Goal: Task Accomplishment & Management: Complete application form

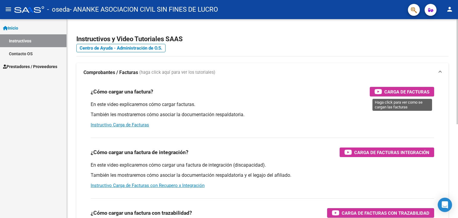
click at [406, 90] on span "Carga de Facturas" at bounding box center [406, 91] width 45 height 7
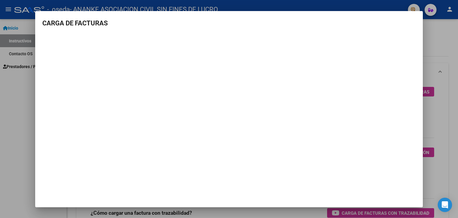
click at [197, 23] on h3 "CARGA DE FACTURAS" at bounding box center [228, 23] width 373 height 10
click at [19, 23] on div at bounding box center [229, 109] width 458 height 218
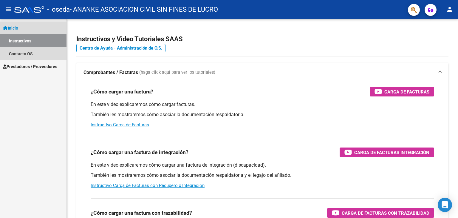
click at [18, 27] on span "Inicio" at bounding box center [10, 28] width 15 height 7
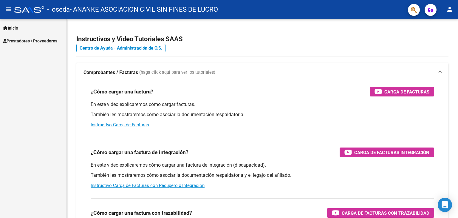
click at [23, 42] on span "Prestadores / Proveedores" at bounding box center [30, 41] width 54 height 7
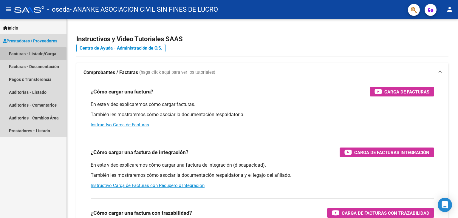
click at [20, 55] on link "Facturas - Listado/Carga" at bounding box center [33, 53] width 67 height 13
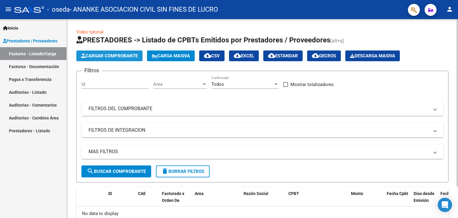
click at [111, 56] on span "Cargar Comprobante" at bounding box center [109, 55] width 57 height 5
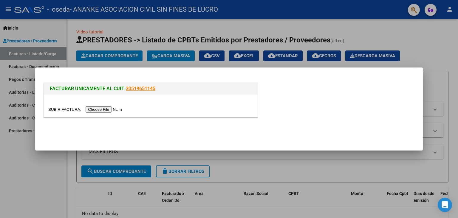
click at [108, 109] on input "file" at bounding box center [85, 109] width 75 height 6
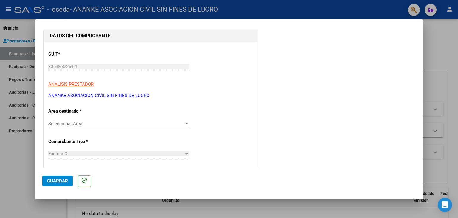
scroll to position [60, 0]
click at [185, 123] on div at bounding box center [186, 122] width 3 height 1
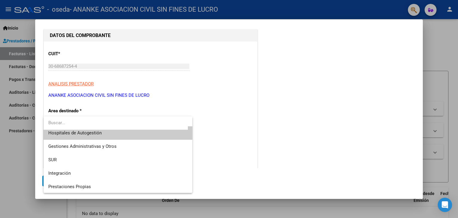
scroll to position [0, 0]
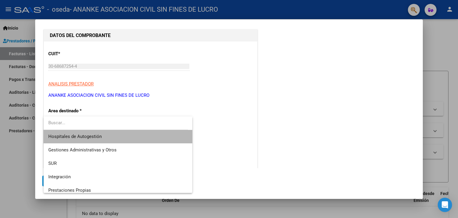
click at [151, 137] on span "Hospitales de Autogestión" at bounding box center [118, 136] width 140 height 13
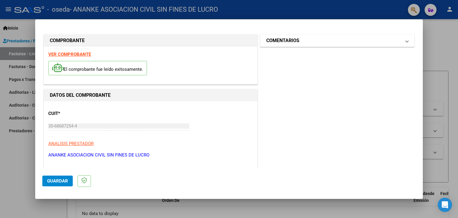
click at [290, 40] on h1 "COMENTARIOS" at bounding box center [282, 40] width 33 height 7
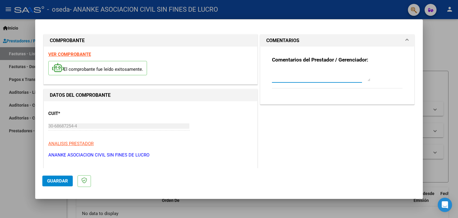
click at [272, 78] on textarea at bounding box center [321, 75] width 98 height 12
click at [358, 78] on textarea "Hospital de dia por adicciones" at bounding box center [321, 75] width 98 height 12
type textarea "Hospital de dia por adicciones"
click at [406, 39] on span at bounding box center [407, 40] width 2 height 7
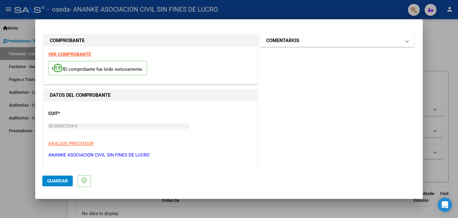
click at [290, 41] on h1 "COMENTARIOS" at bounding box center [282, 40] width 33 height 7
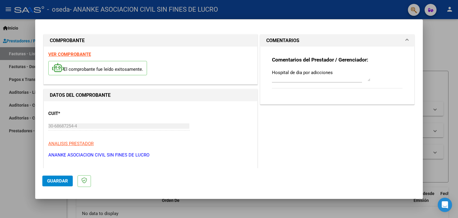
click at [366, 81] on textarea "Hospital de dia por adicciones" at bounding box center [321, 75] width 98 height 12
drag, startPoint x: 188, startPoint y: 26, endPoint x: 274, endPoint y: 64, distance: 93.7
click at [226, 26] on mat-dialog-container "COMPROBANTE VER COMPROBANTE El comprobante fue leído exitosamente. DATOS DEL CO…" at bounding box center [229, 108] width 388 height 179
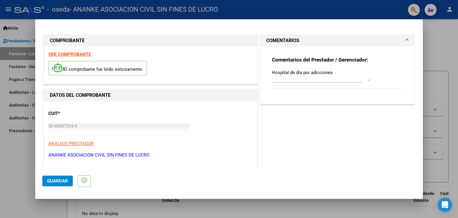
click at [279, 7] on div at bounding box center [229, 109] width 458 height 218
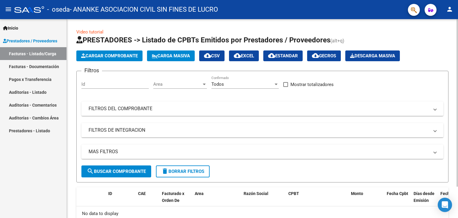
click at [93, 33] on link "Video tutorial" at bounding box center [89, 31] width 27 height 5
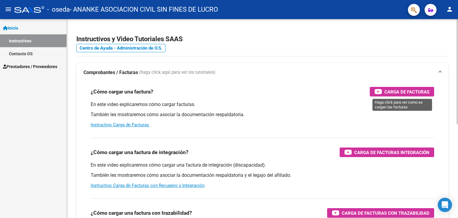
click at [413, 90] on span "Carga de Facturas" at bounding box center [406, 91] width 45 height 7
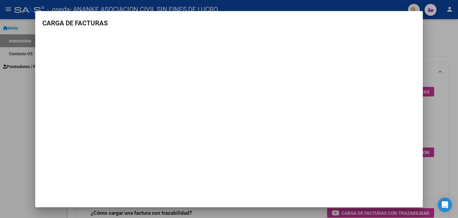
click at [211, 23] on h3 "CARGA DE FACTURAS" at bounding box center [228, 23] width 373 height 10
click at [442, 28] on div at bounding box center [229, 109] width 458 height 218
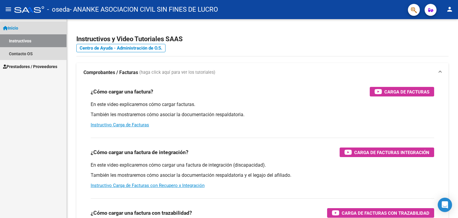
click at [18, 27] on span "Inicio" at bounding box center [10, 28] width 15 height 7
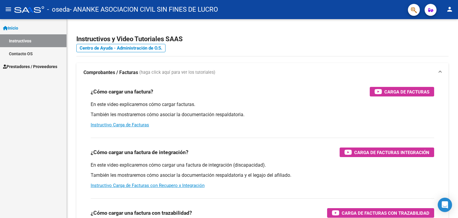
click at [15, 28] on span "Inicio" at bounding box center [10, 28] width 15 height 7
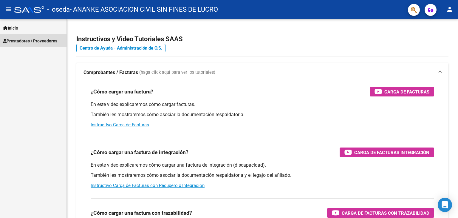
click at [16, 39] on span "Prestadores / Proveedores" at bounding box center [30, 41] width 54 height 7
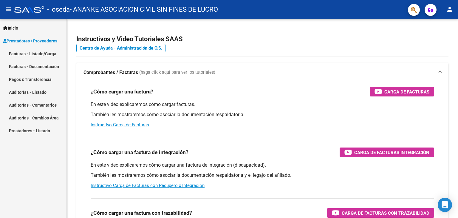
click at [18, 55] on link "Facturas - Listado/Carga" at bounding box center [33, 53] width 67 height 13
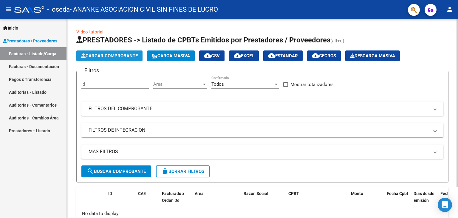
click at [109, 55] on span "Cargar Comprobante" at bounding box center [109, 55] width 57 height 5
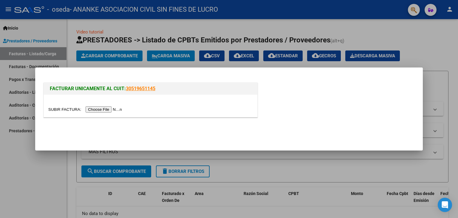
click at [108, 109] on input "file" at bounding box center [85, 109] width 75 height 6
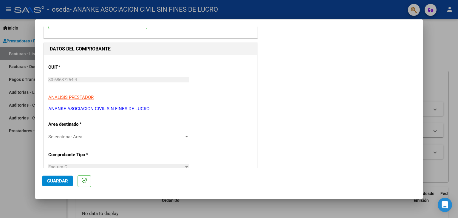
scroll to position [60, 0]
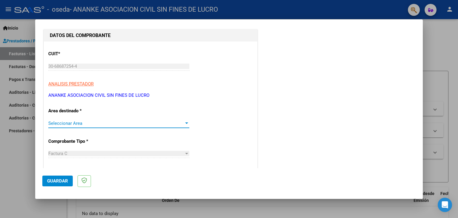
click at [185, 123] on div at bounding box center [186, 122] width 3 height 1
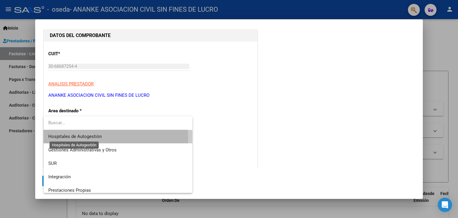
click at [73, 138] on span "Hospitales de Autogestión" at bounding box center [74, 136] width 53 height 5
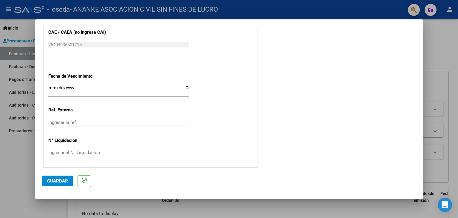
scroll to position [323, 0]
click at [54, 180] on span "Guardar" at bounding box center [57, 180] width 21 height 5
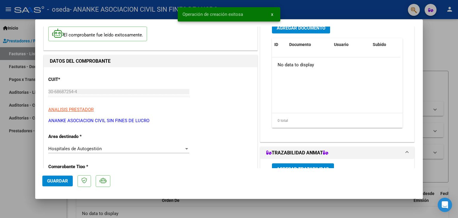
scroll to position [0, 0]
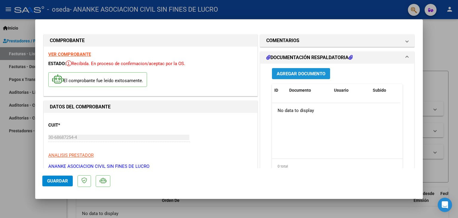
click at [310, 72] on span "Agregar Documento" at bounding box center [301, 73] width 49 height 5
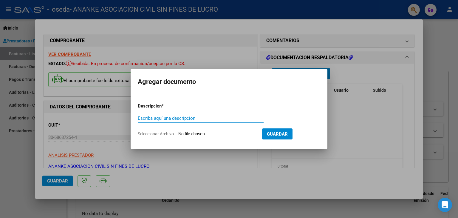
click at [191, 134] on input "Seleccionar Archivo" at bounding box center [217, 134] width 79 height 6
type input "C:\fakepath\AUTORIZACION RUFFA.pdf"
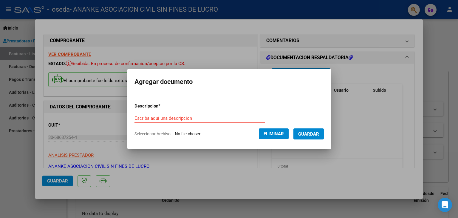
drag, startPoint x: 130, startPoint y: 116, endPoint x: 132, endPoint y: 120, distance: 4.0
click at [135, 119] on input "Escriba aquí una descripcion" at bounding box center [200, 117] width 131 height 5
type input "autorizacion"
click at [316, 133] on span "Guardar" at bounding box center [308, 133] width 21 height 5
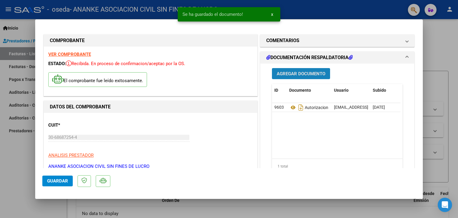
click at [301, 74] on span "Agregar Documento" at bounding box center [301, 73] width 49 height 5
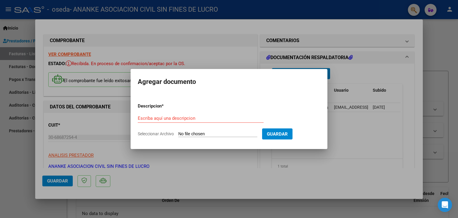
click at [195, 133] on input "Seleccionar Archivo" at bounding box center [217, 134] width 79 height 6
type input "C:\fakepath\Evolutivo [PERSON_NAME].pdf"
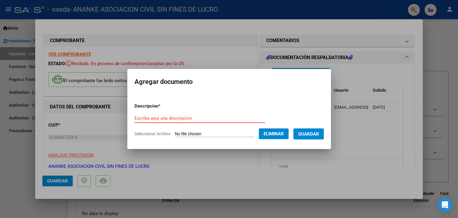
click at [170, 119] on input "Escriba aquí una descripcion" at bounding box center [200, 117] width 131 height 5
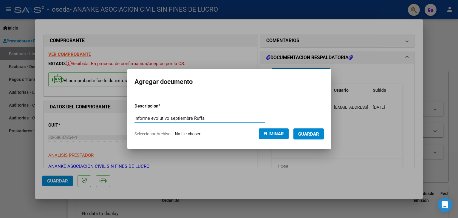
type input "informe evolutivo septiembre Ruffa"
click at [315, 133] on span "Guardar" at bounding box center [308, 133] width 21 height 5
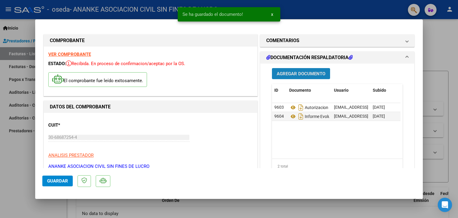
click at [314, 75] on span "Agregar Documento" at bounding box center [301, 73] width 49 height 5
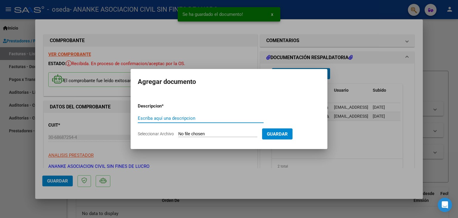
click at [189, 135] on input "Seleccionar Archivo" at bounding box center [217, 134] width 79 height 6
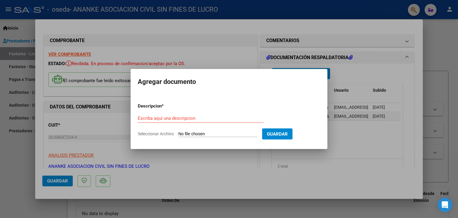
type input "C:\fakepath\Planilla sep [PERSON_NAME].pdf"
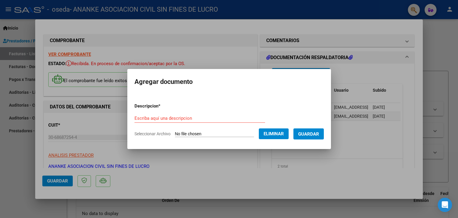
click at [155, 115] on input "Escriba aquí una descripcion" at bounding box center [200, 117] width 131 height 5
type input "planilla asistencia sep Ruffa"
click at [316, 136] on span "Guardar" at bounding box center [308, 133] width 21 height 5
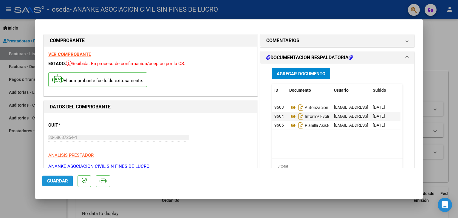
click at [64, 182] on span "Guardar" at bounding box center [57, 180] width 21 height 5
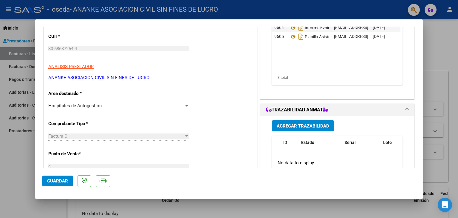
scroll to position [6, 0]
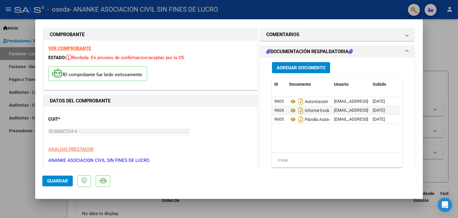
click at [406, 50] on span at bounding box center [407, 51] width 2 height 7
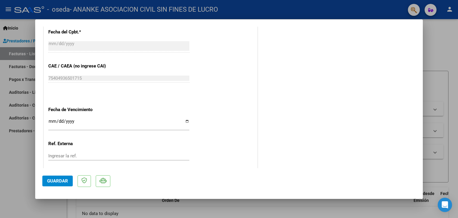
scroll to position [335, 0]
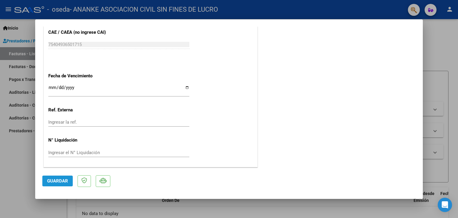
click at [60, 179] on span "Guardar" at bounding box center [57, 180] width 21 height 5
